Goal: Task Accomplishment & Management: Complete application form

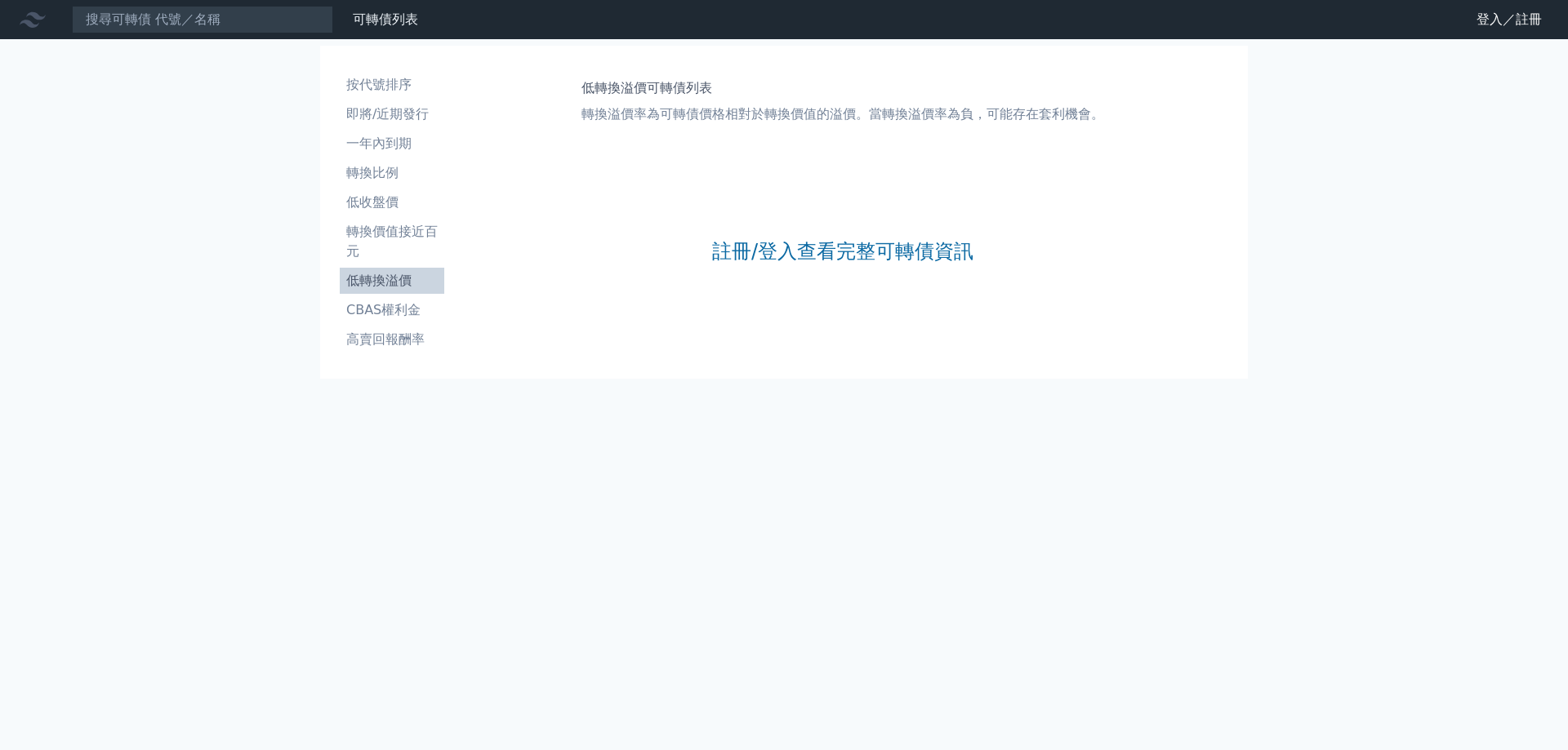
click at [811, 244] on link "註冊/登入查看完整可轉債資訊" at bounding box center [843, 251] width 262 height 26
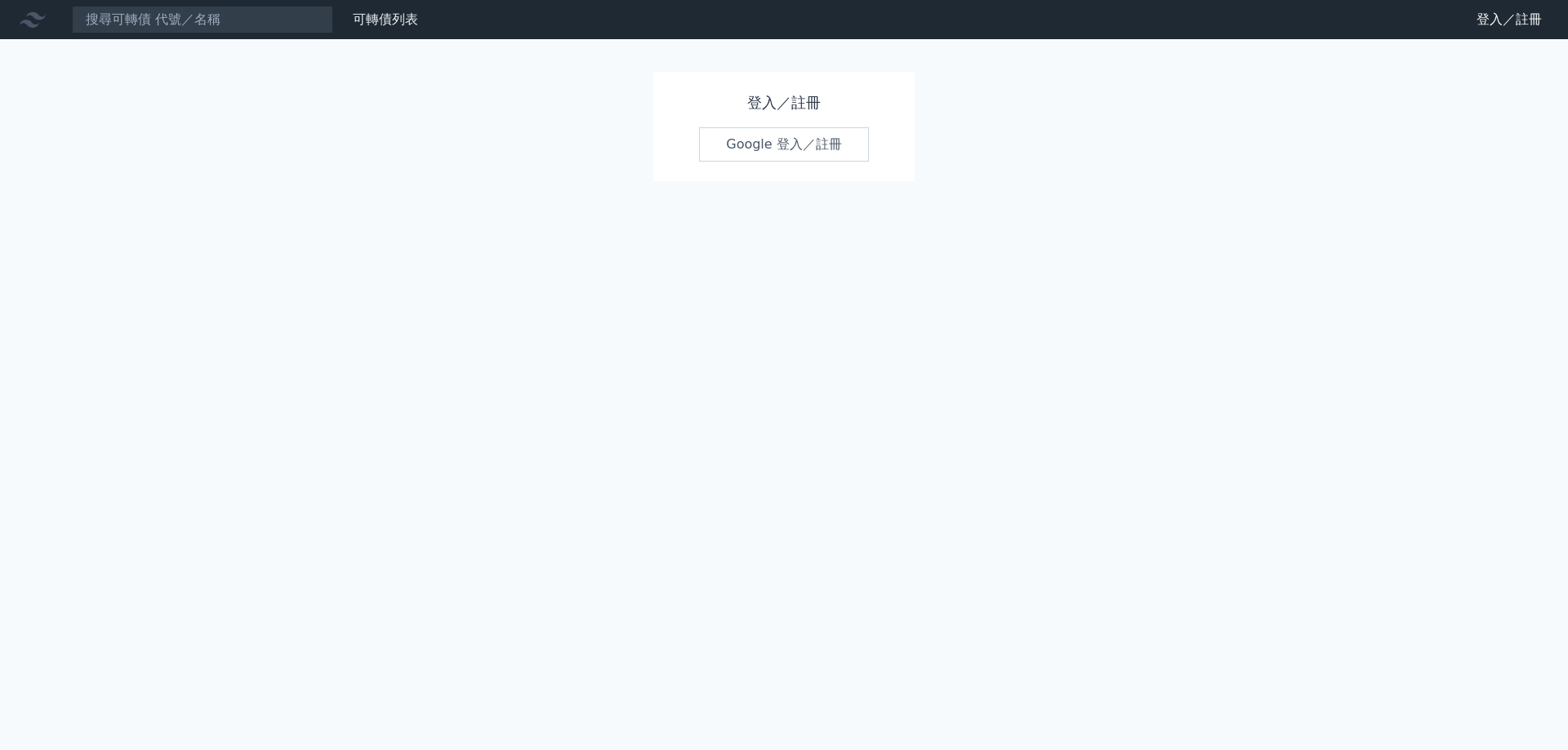
click at [803, 145] on link "Google 登入／註冊" at bounding box center [784, 145] width 170 height 34
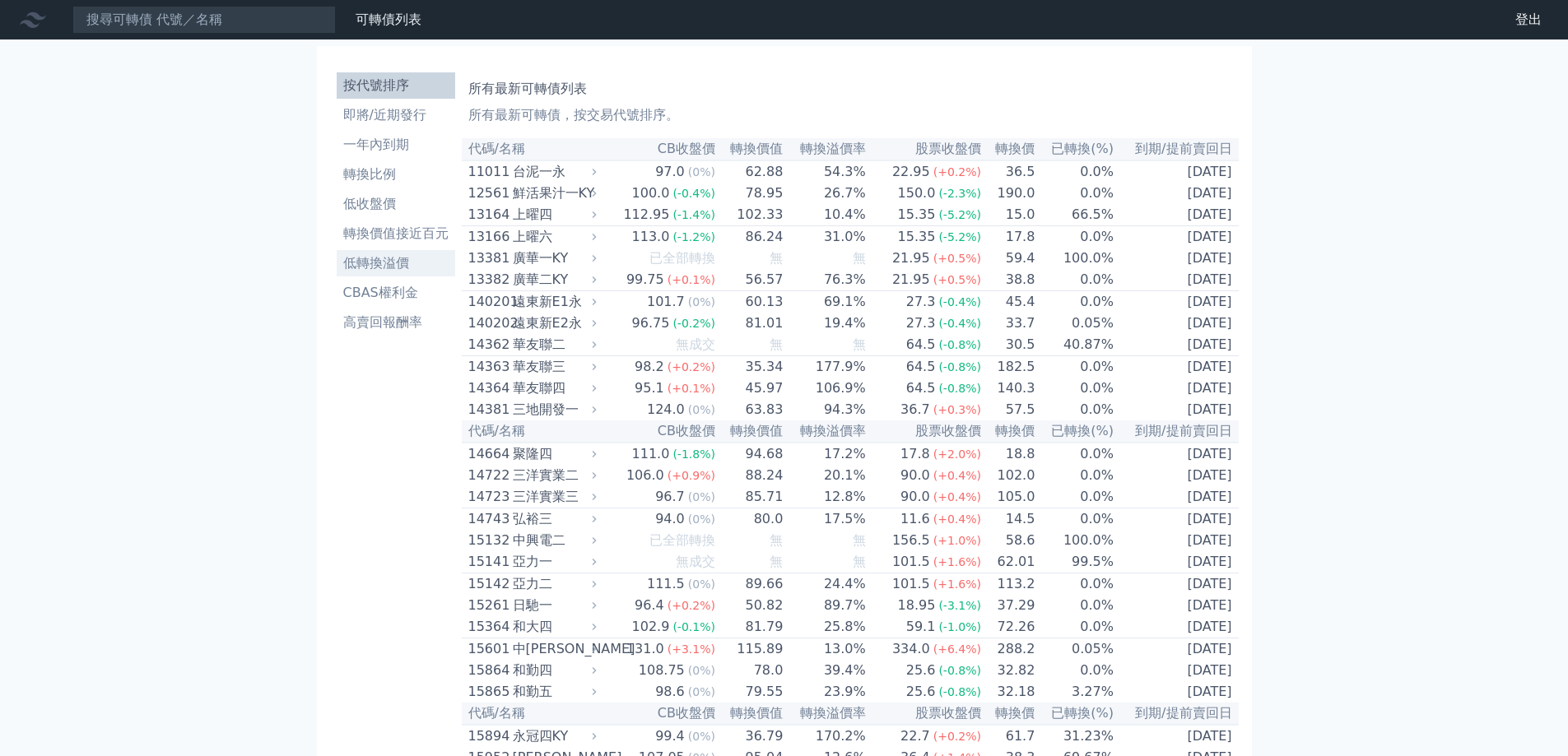
click at [406, 268] on li "低轉換溢價" at bounding box center [396, 264] width 119 height 20
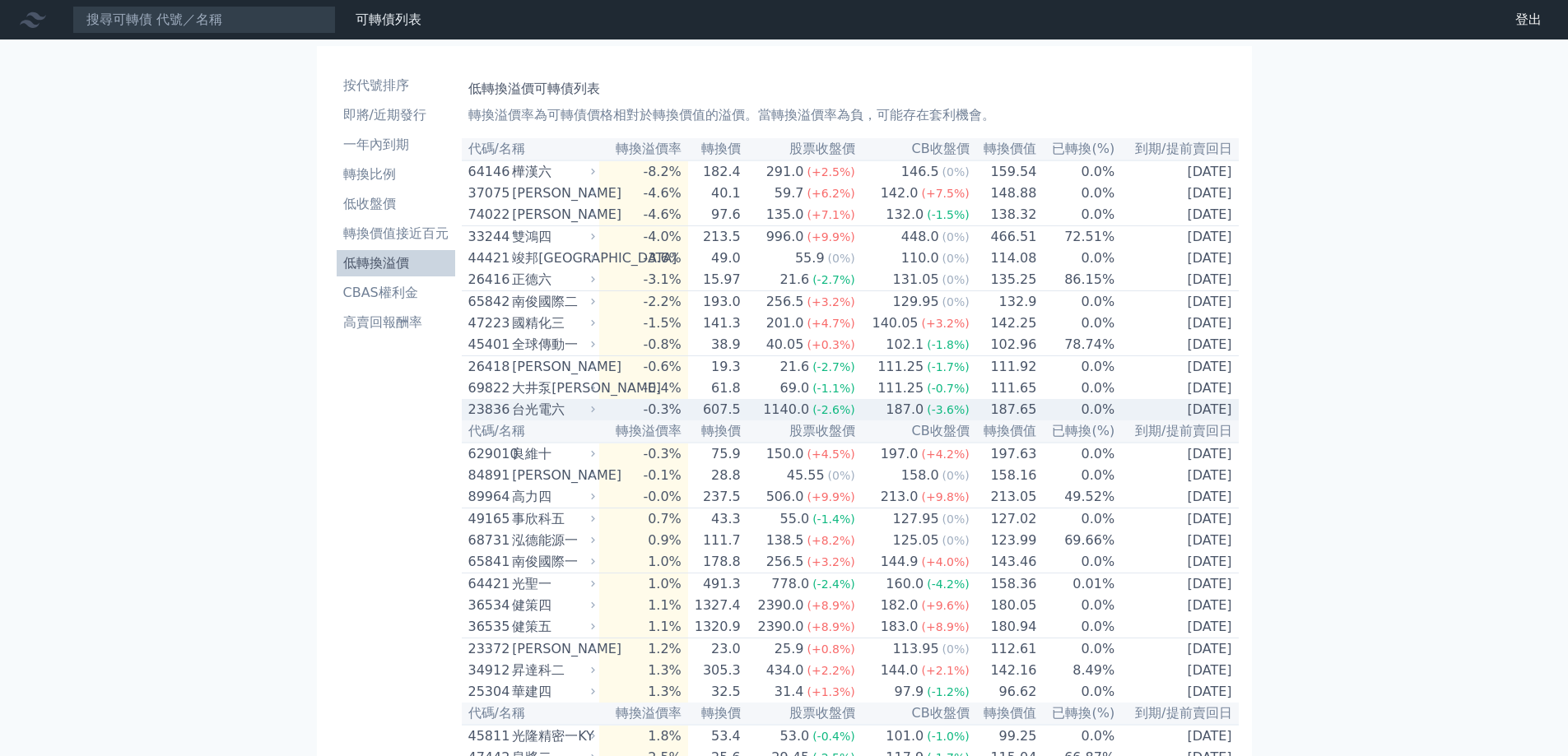
scroll to position [8998, 0]
